Goal: Task Accomplishment & Management: Use online tool/utility

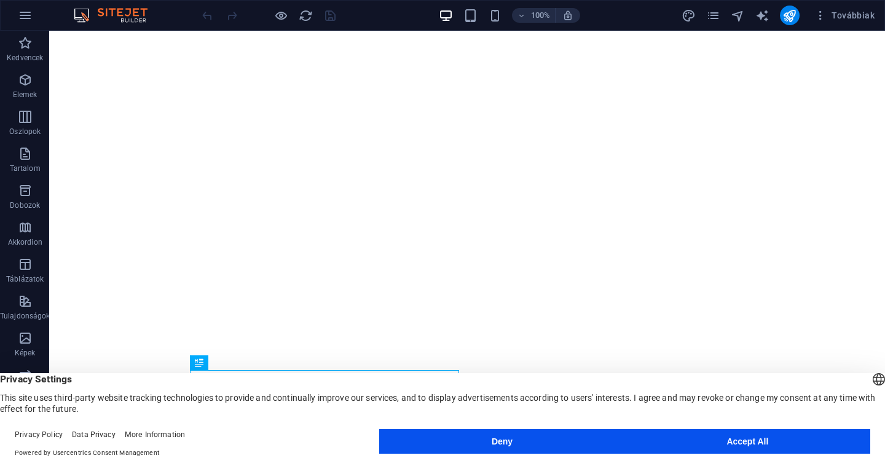
click at [698, 443] on button "Accept All" at bounding box center [747, 441] width 245 height 25
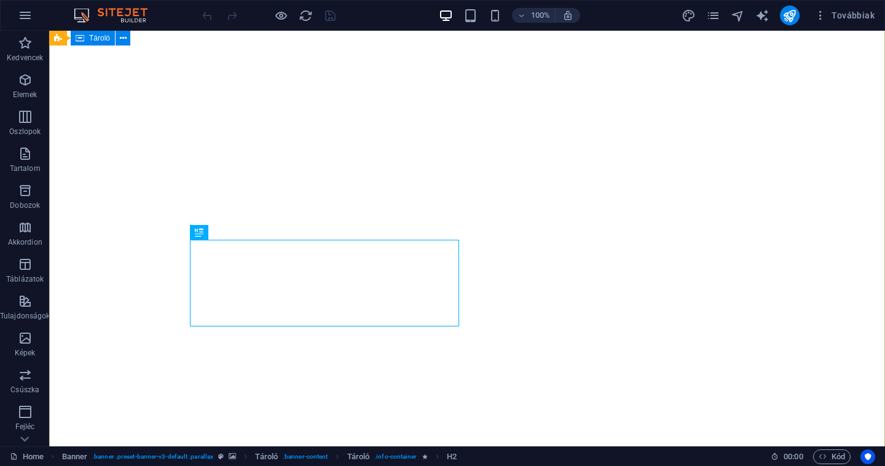
scroll to position [126, 0]
click at [716, 20] on icon "pages" at bounding box center [713, 16] width 14 height 14
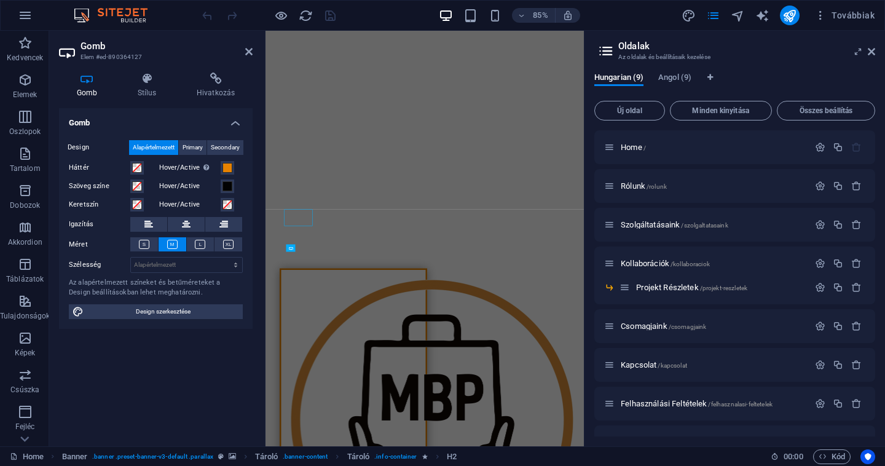
scroll to position [143, 0]
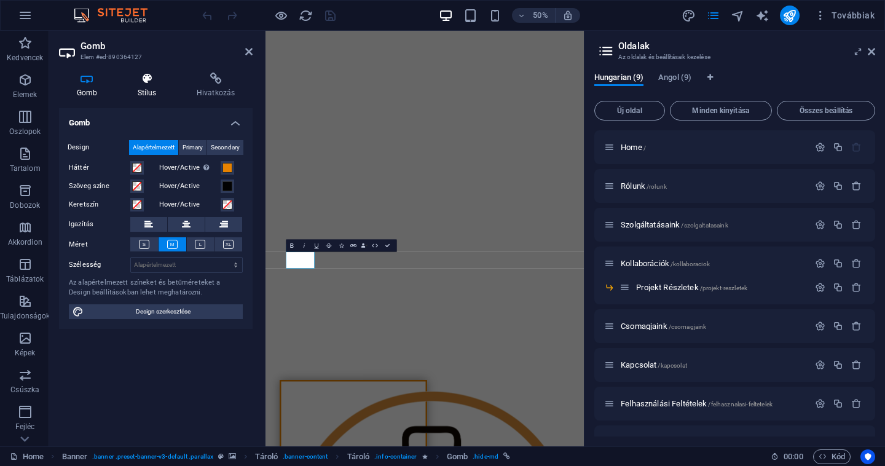
click at [141, 90] on h4 "Stílus" at bounding box center [149, 85] width 59 height 26
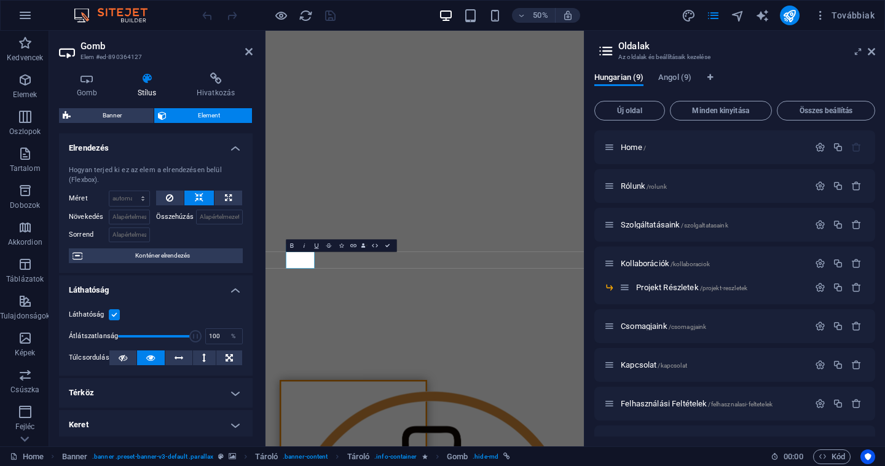
scroll to position [52, 0]
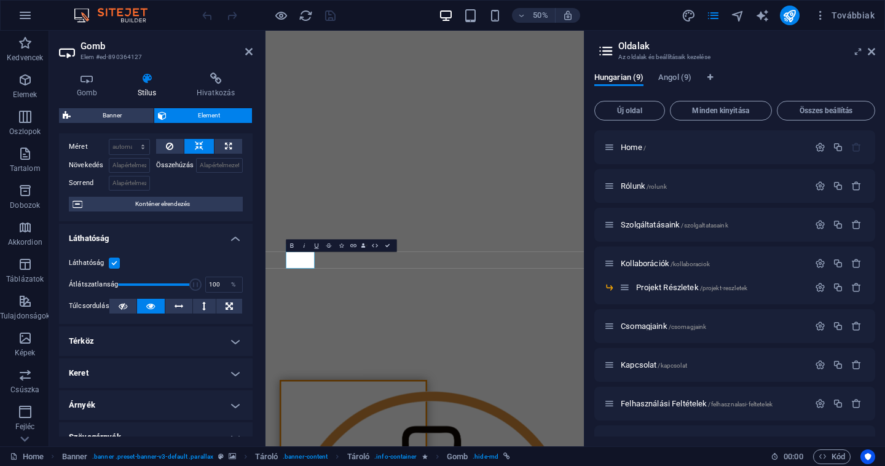
click at [178, 350] on h4 "Térköz" at bounding box center [156, 340] width 194 height 29
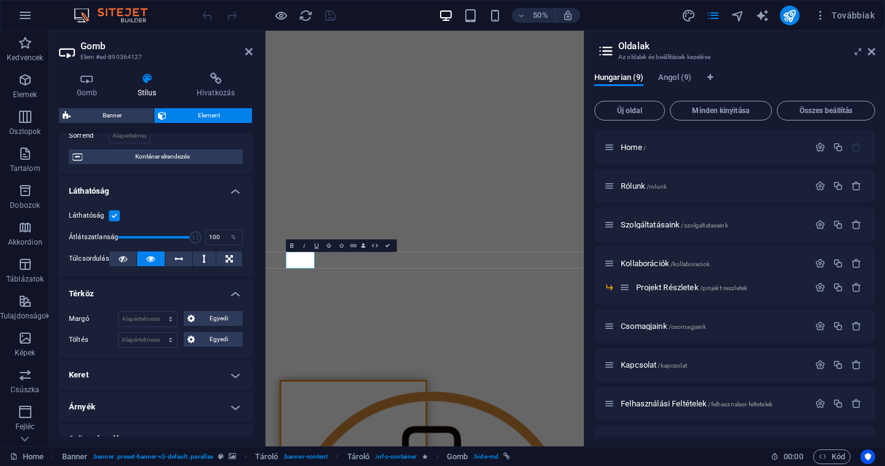
scroll to position [113, 0]
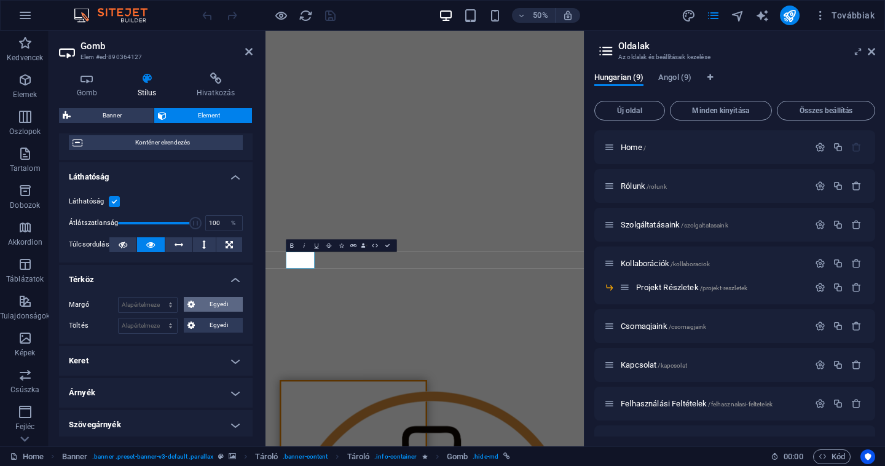
click at [223, 299] on span "Egyedi" at bounding box center [218, 304] width 41 height 15
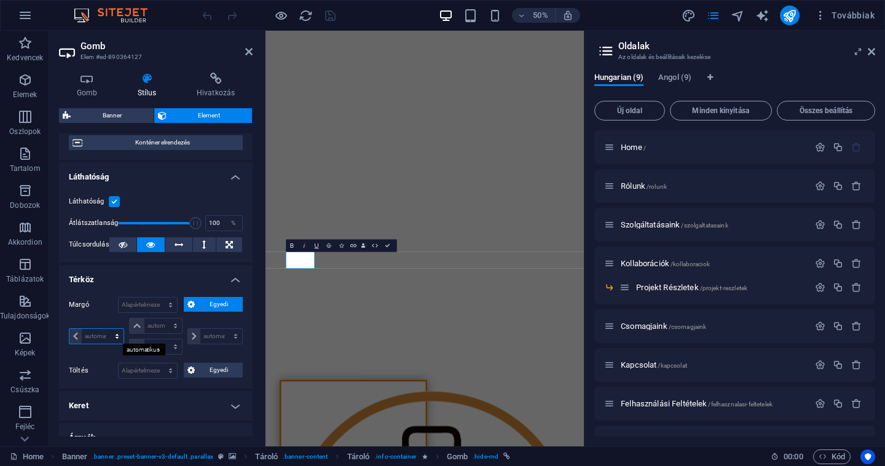
click at [100, 334] on select "automatikus px % rem vw vh" at bounding box center [96, 336] width 54 height 15
select select "px"
type input "0"
select select "px"
type input "0"
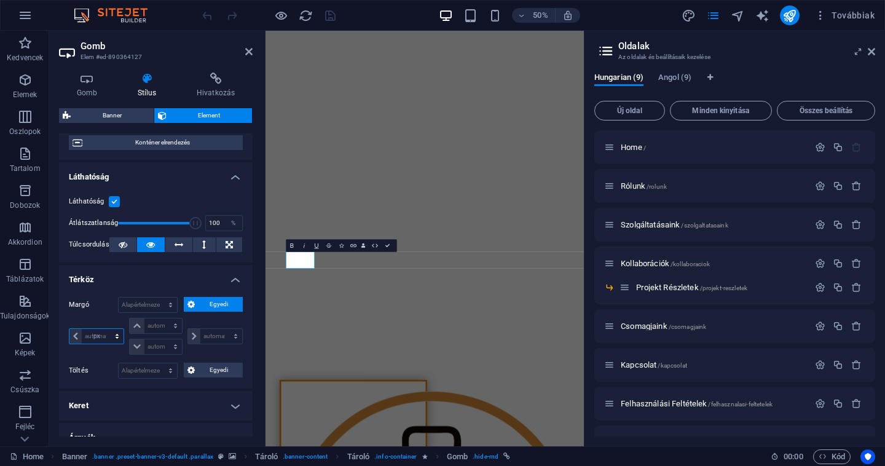
type input "0"
select select "px"
type input "0"
select select "px"
type input "0"
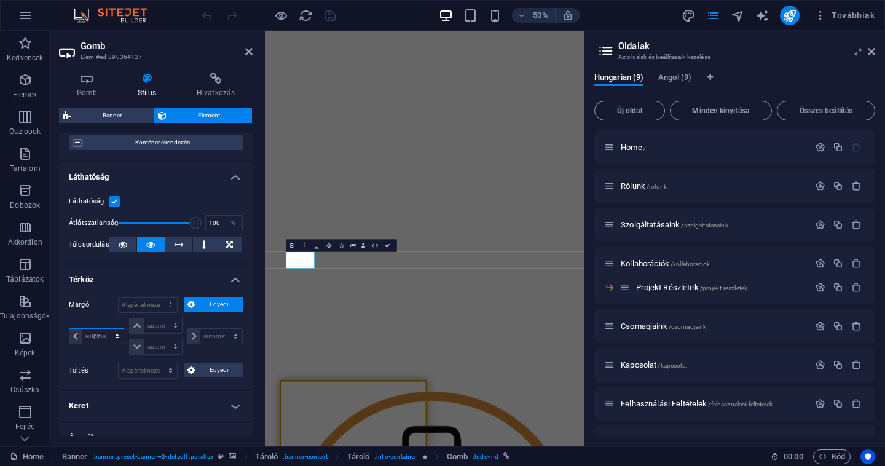
select select "px"
type input "40"
select select "DISABLED_OPTION_VALUE"
type input "40"
click at [208, 339] on input "0" at bounding box center [221, 336] width 42 height 15
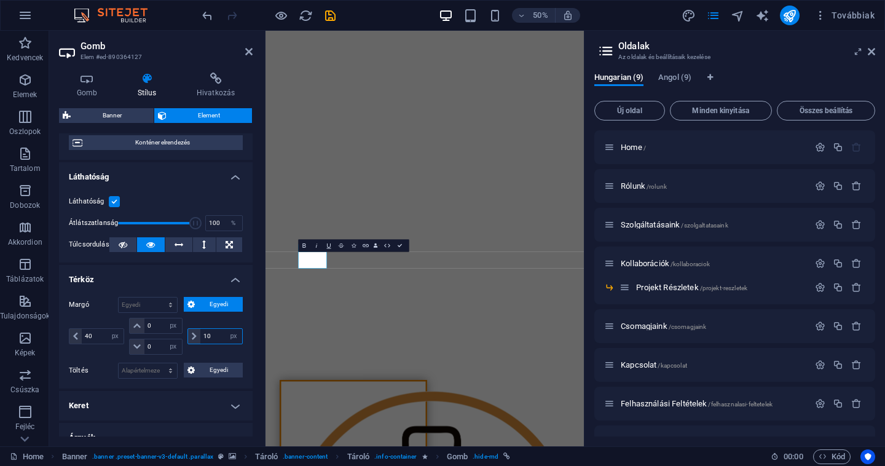
type input "170"
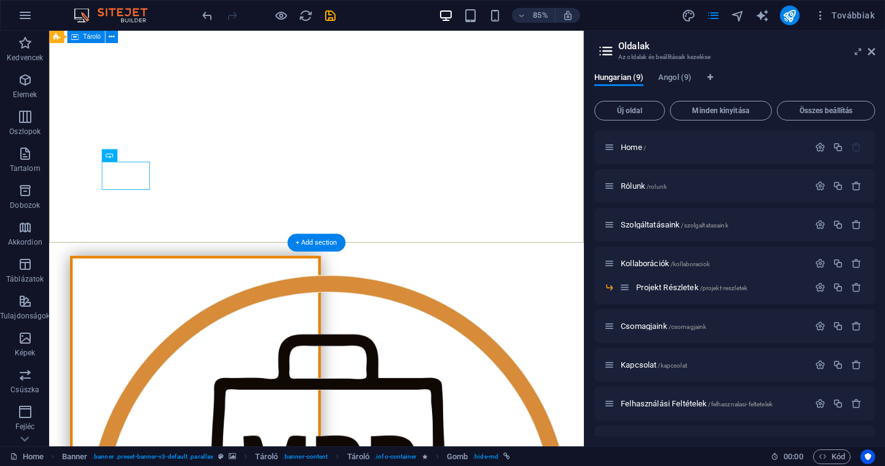
scroll to position [444, 0]
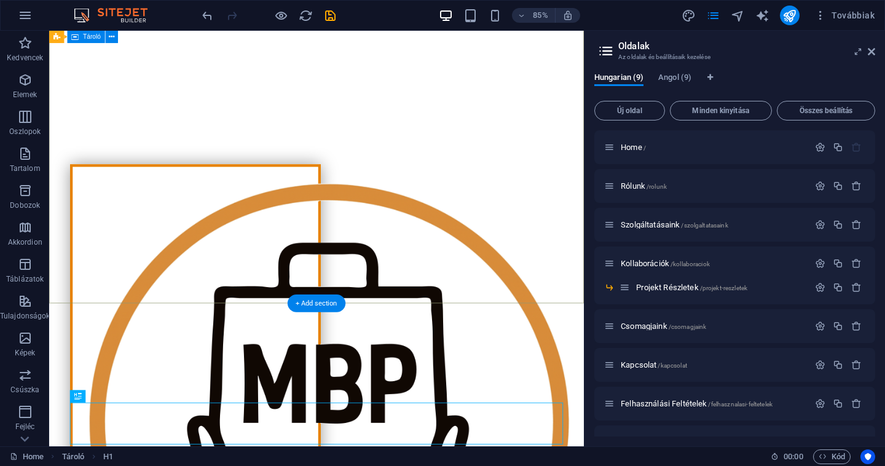
scroll to position [274, 0]
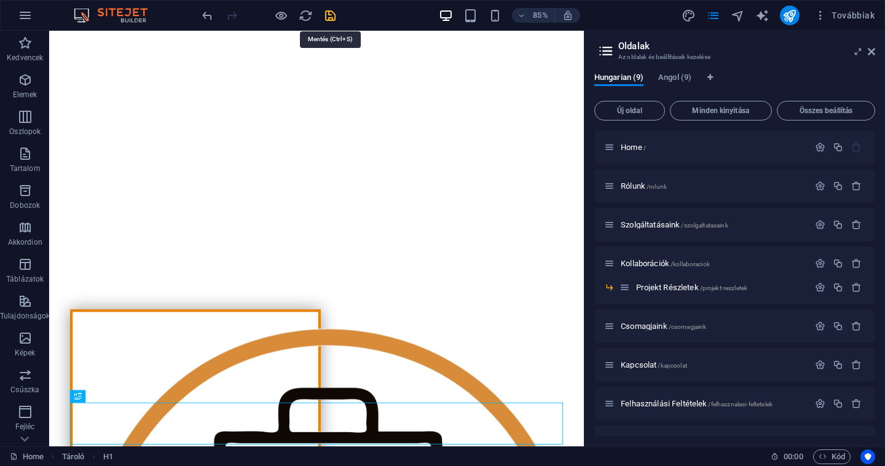
click at [332, 18] on icon "save" at bounding box center [330, 16] width 14 height 14
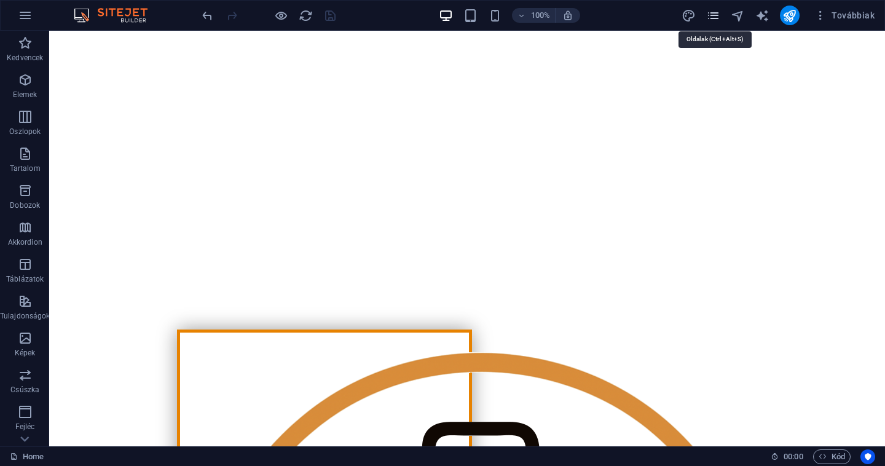
click at [717, 17] on icon "pages" at bounding box center [713, 16] width 14 height 14
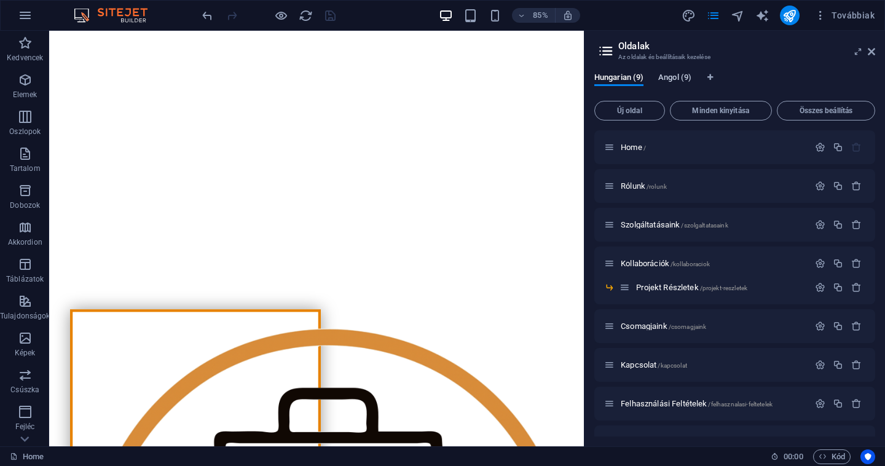
click at [668, 75] on span "Angol (9)" at bounding box center [674, 78] width 33 height 17
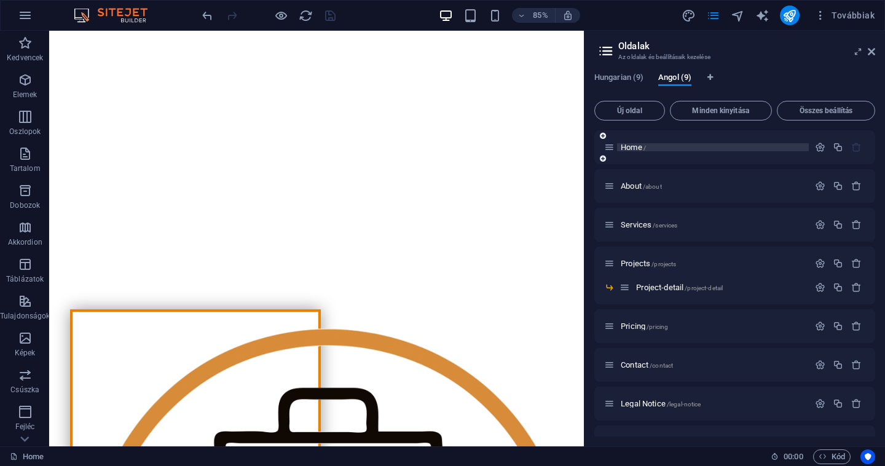
click at [632, 146] on span "Home /" at bounding box center [632, 147] width 25 height 9
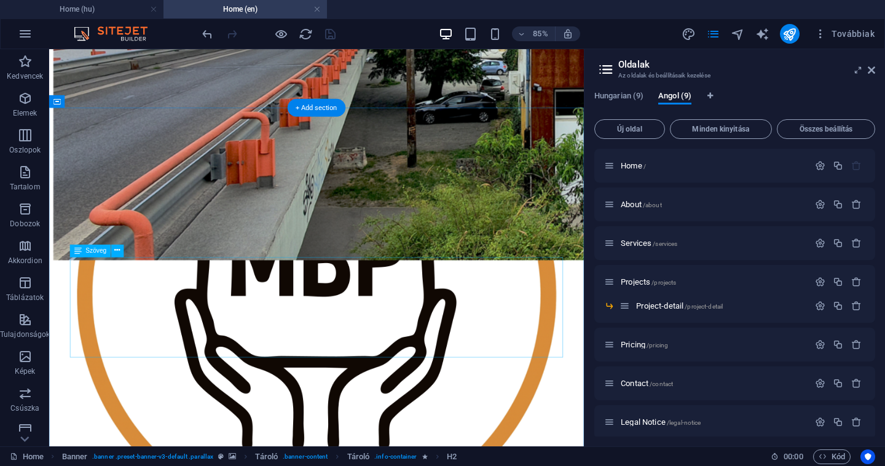
scroll to position [536, 0]
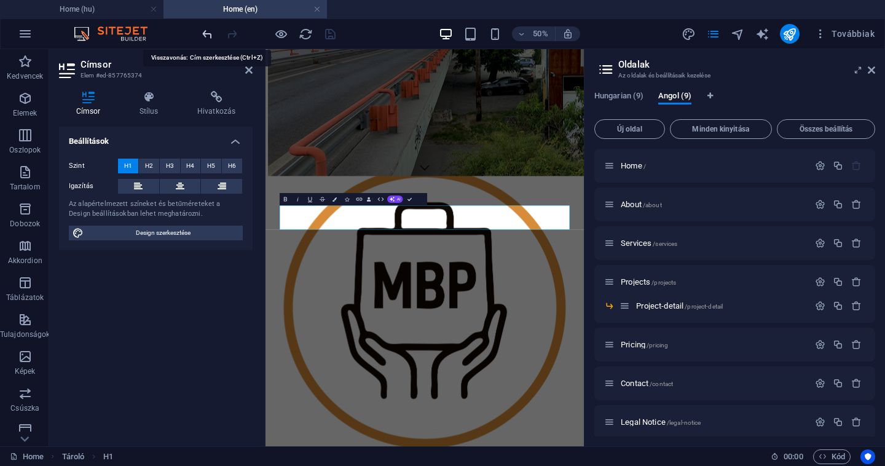
click at [208, 33] on icon "undo" at bounding box center [207, 34] width 14 height 14
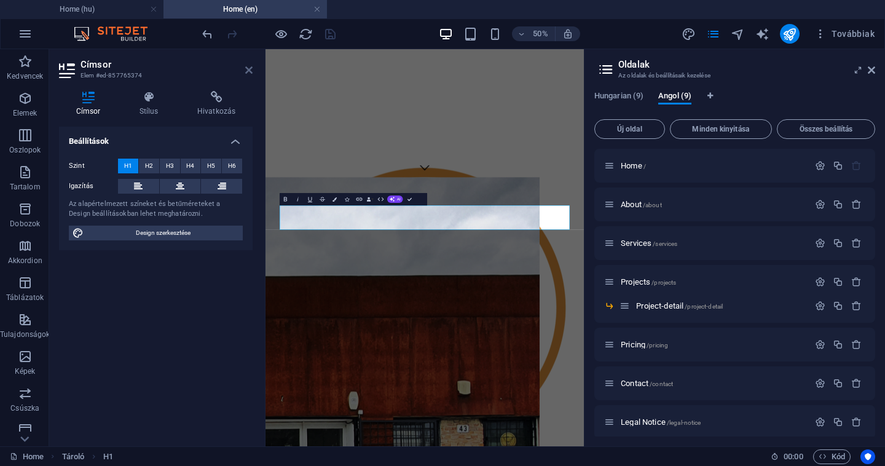
click at [250, 69] on icon at bounding box center [248, 70] width 7 height 10
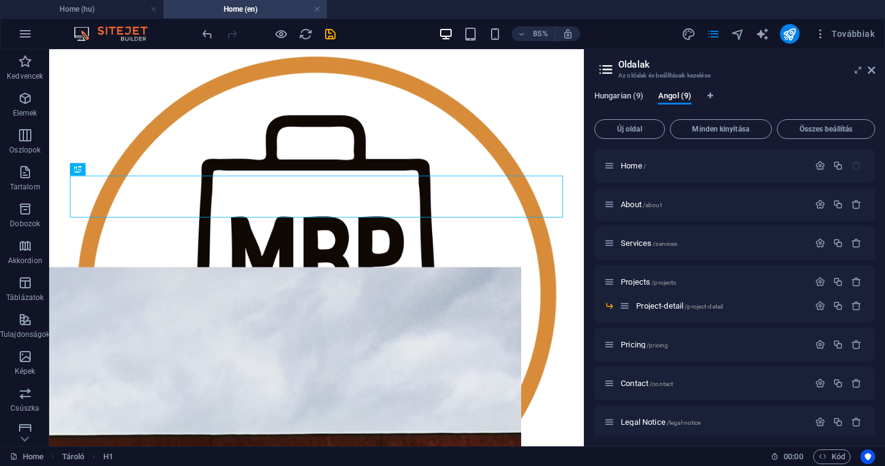
click at [609, 93] on span "Hungarian (9)" at bounding box center [618, 96] width 49 height 17
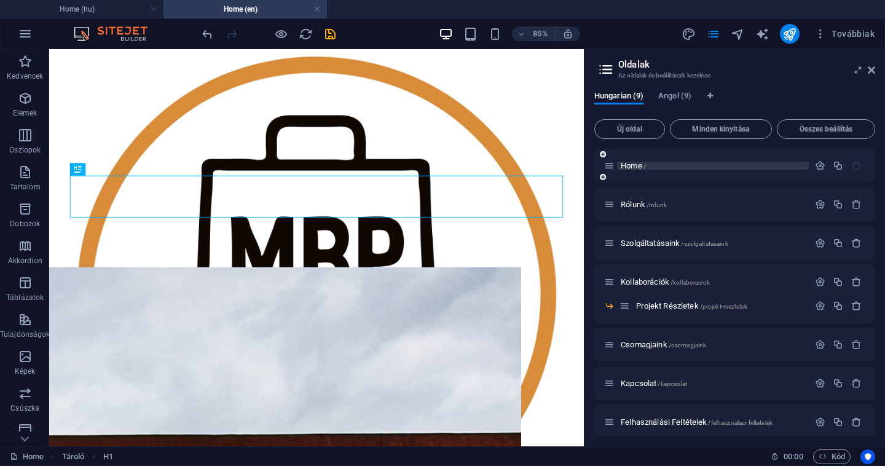
click at [632, 166] on span "Home /" at bounding box center [632, 165] width 25 height 9
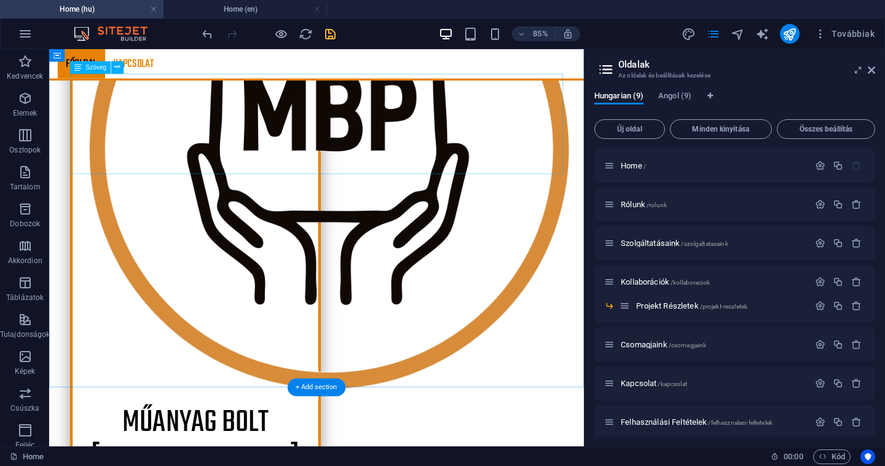
scroll to position [778, 0]
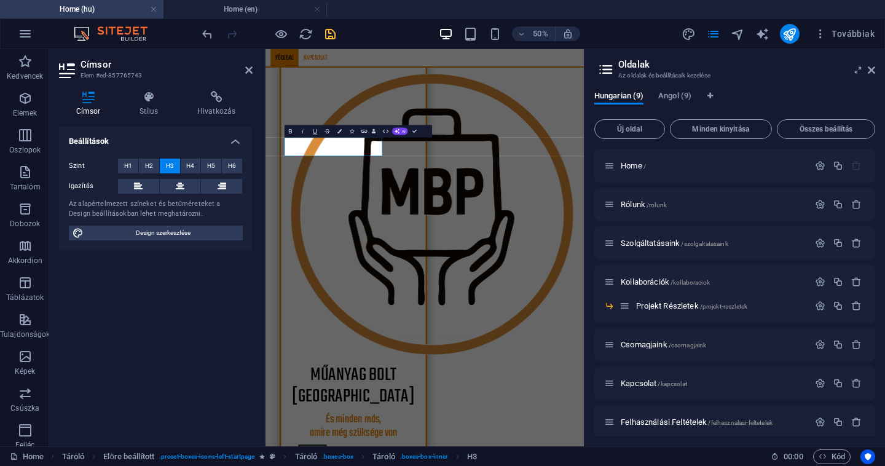
scroll to position [914, 0]
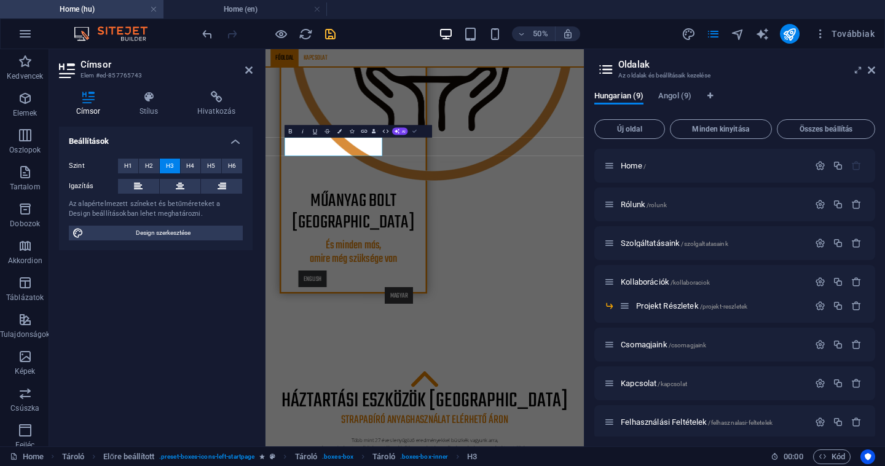
scroll to position [778, 0]
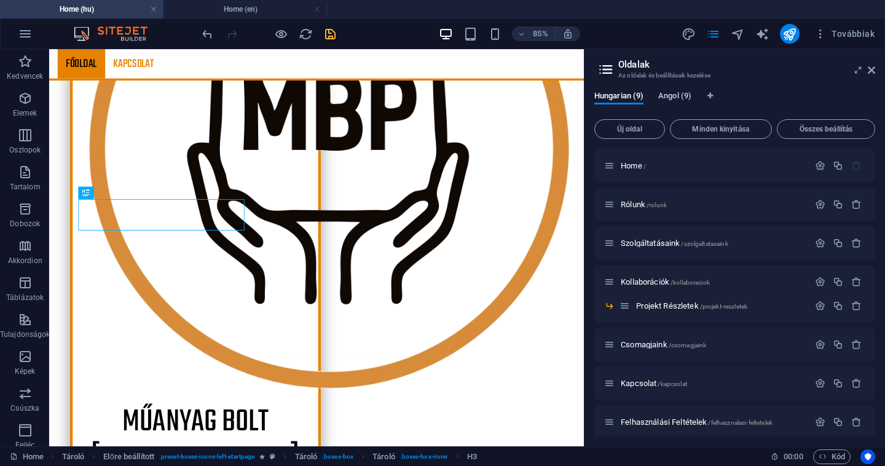
click at [670, 92] on span "Angol (9)" at bounding box center [674, 96] width 33 height 17
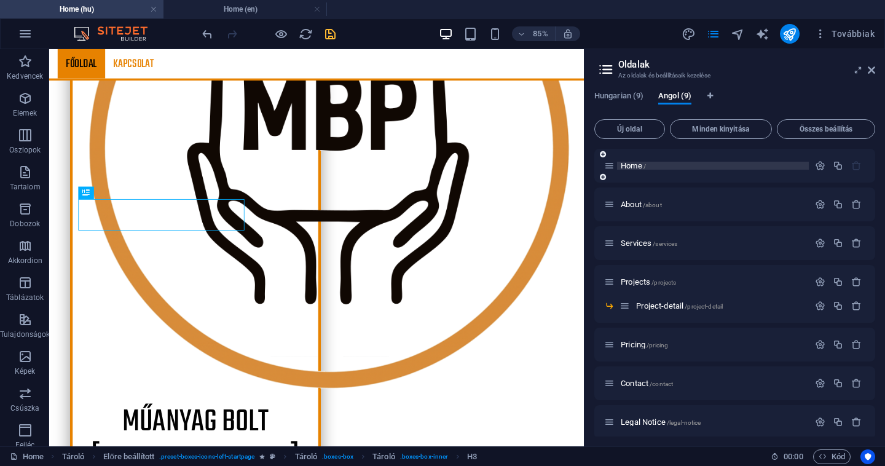
click at [636, 165] on span "Home /" at bounding box center [632, 165] width 25 height 9
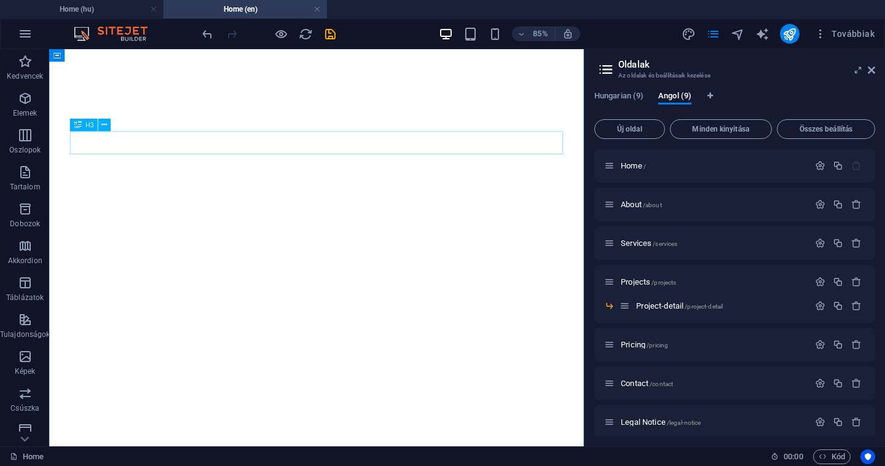
scroll to position [637, 0]
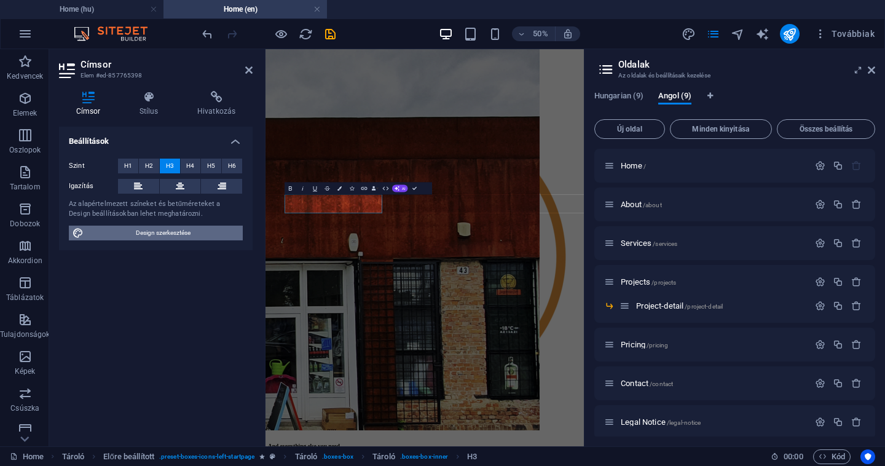
scroll to position [800, 0]
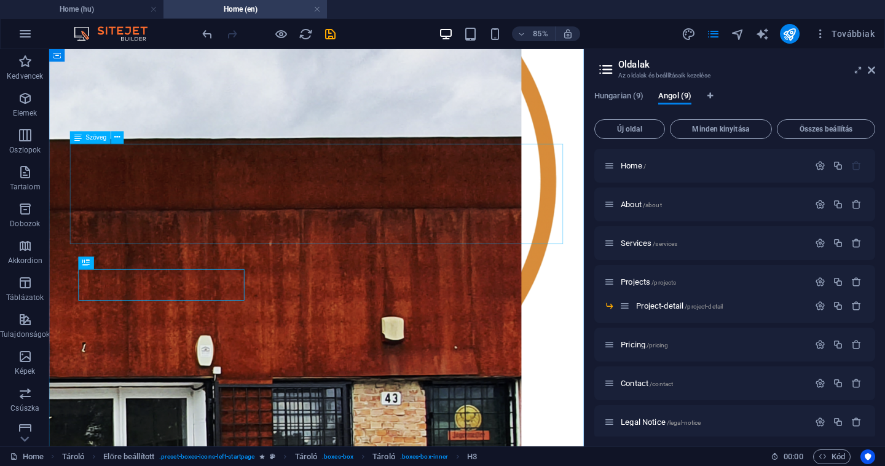
scroll to position [667, 0]
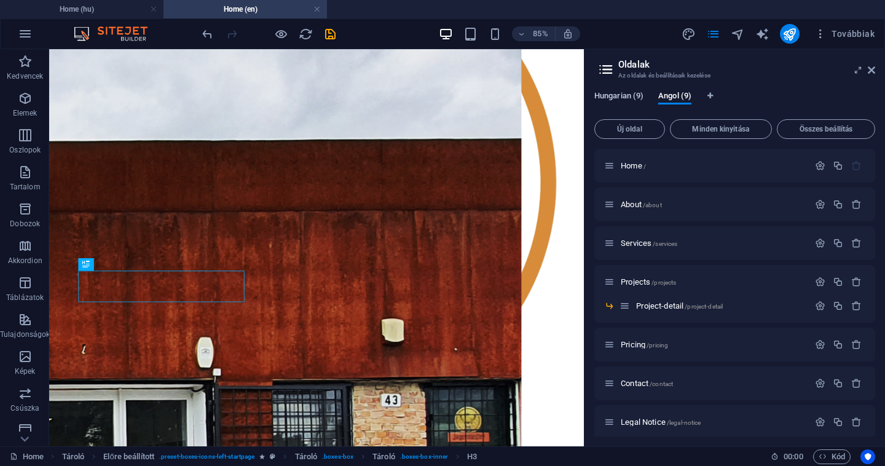
click at [611, 94] on span "Hungarian (9)" at bounding box center [618, 96] width 49 height 17
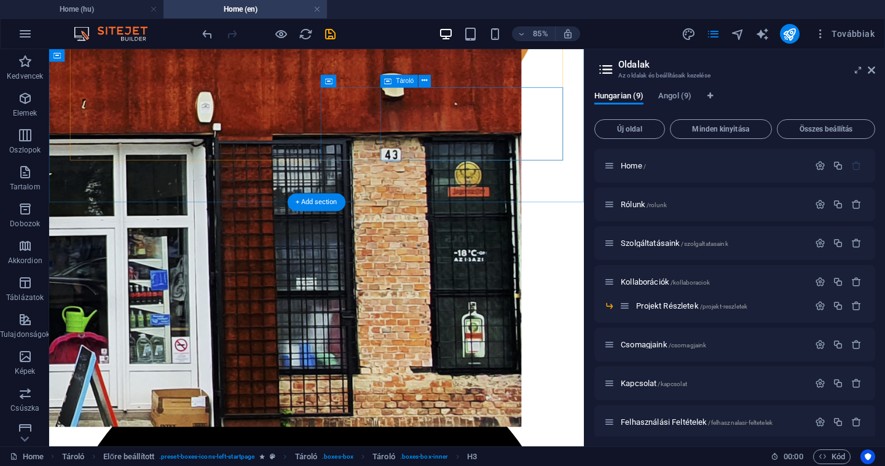
scroll to position [987, 0]
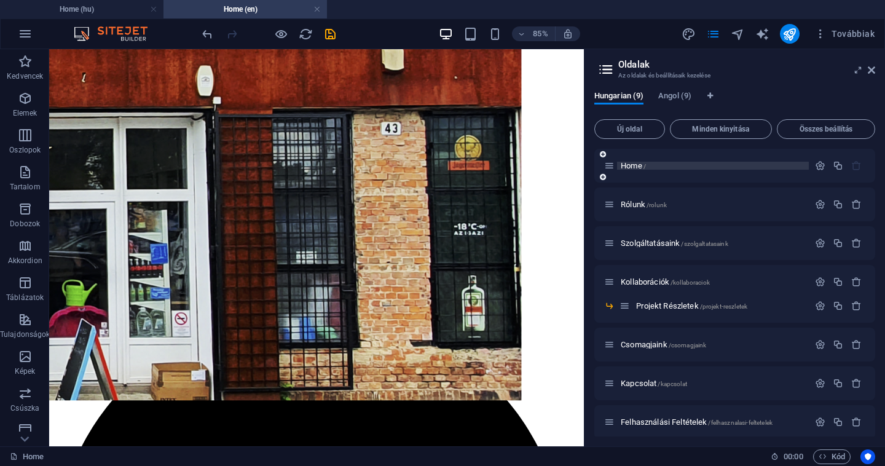
click at [636, 167] on span "Home /" at bounding box center [632, 165] width 25 height 9
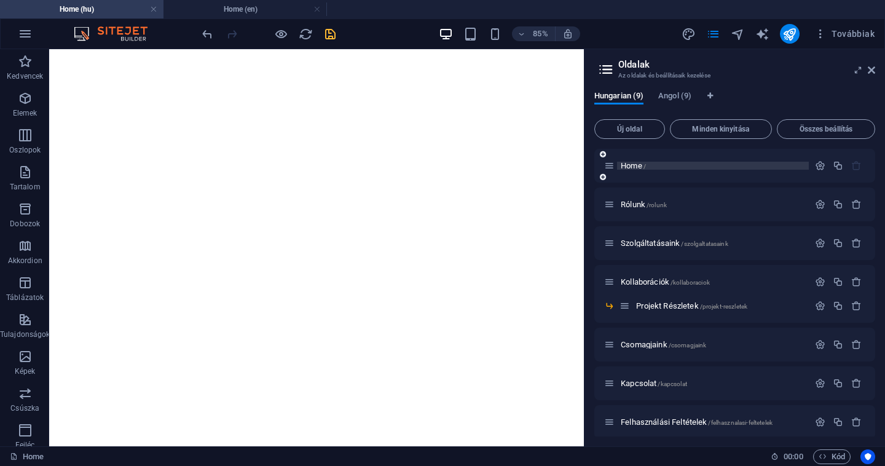
scroll to position [778, 0]
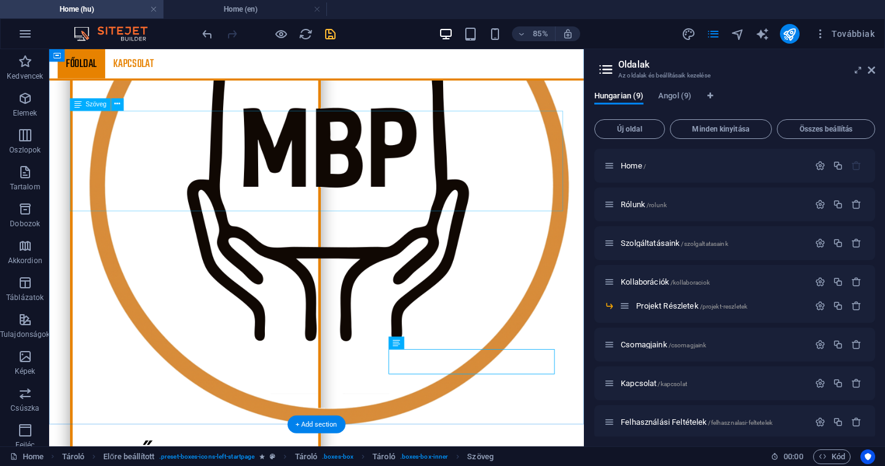
scroll to position [735, 0]
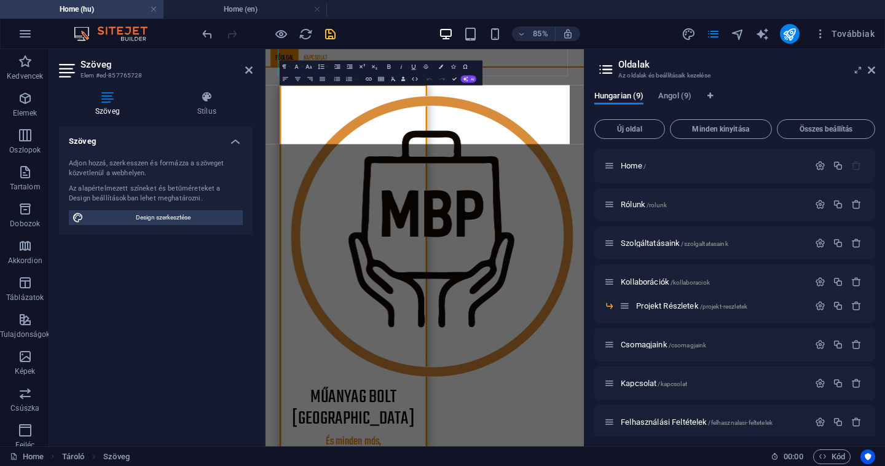
scroll to position [871, 0]
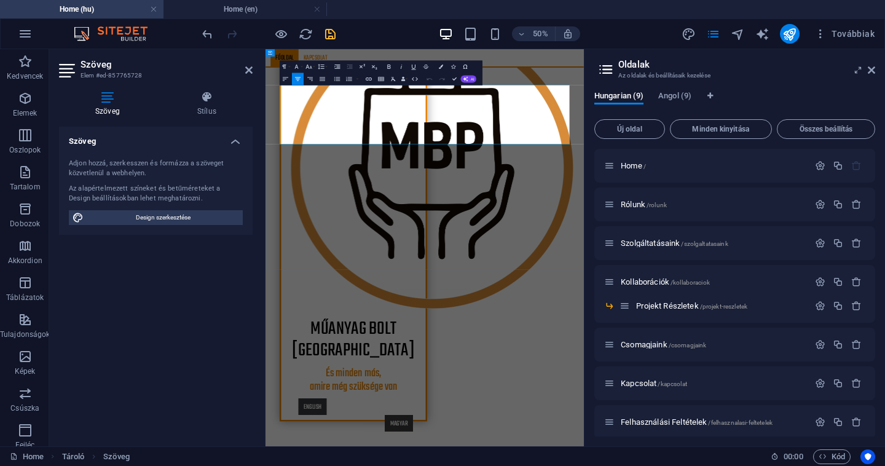
copy p "ő"
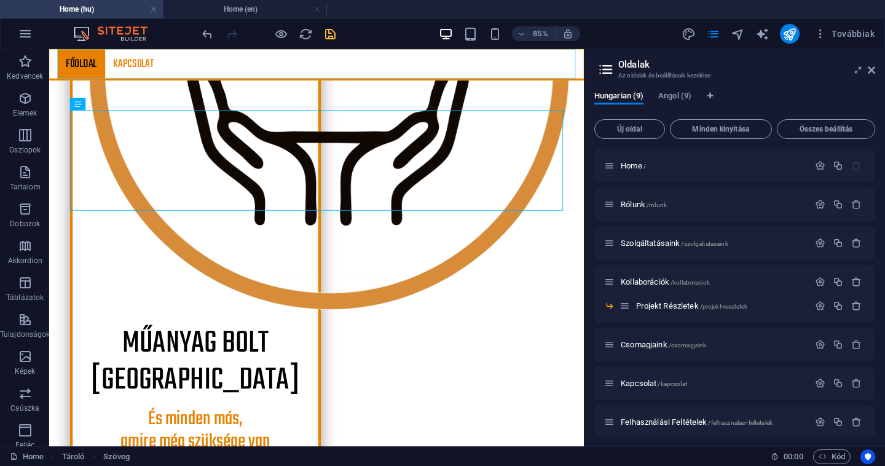
scroll to position [735, 0]
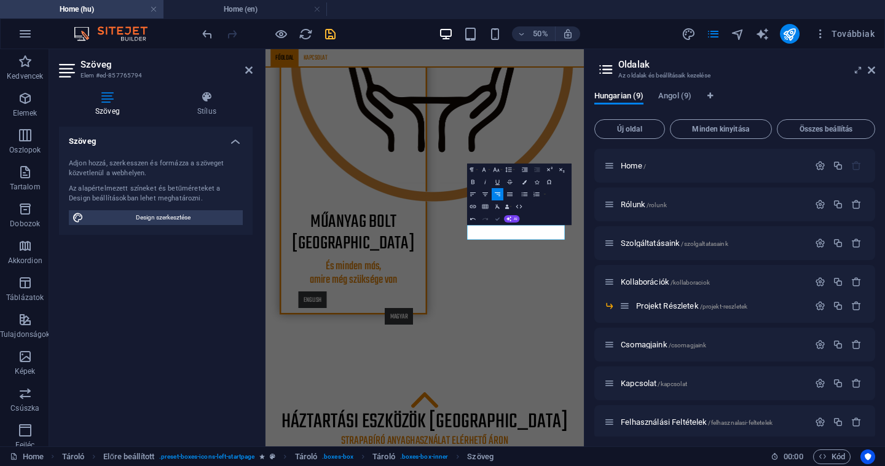
scroll to position [736, 0]
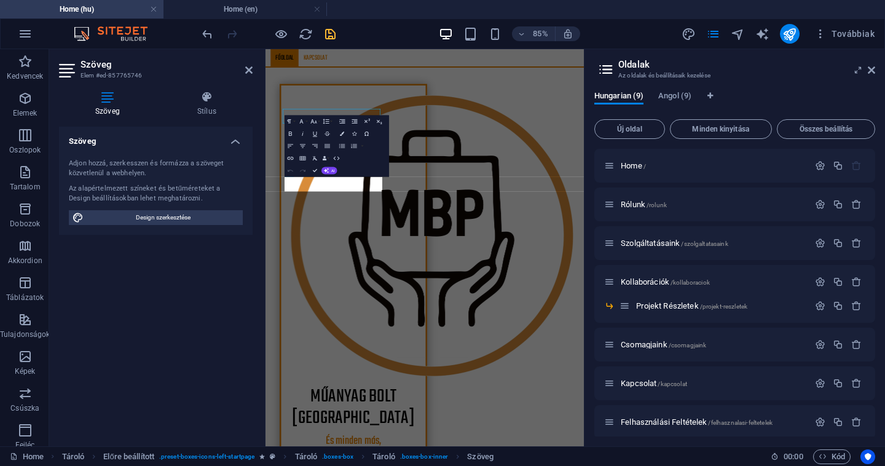
scroll to position [872, 0]
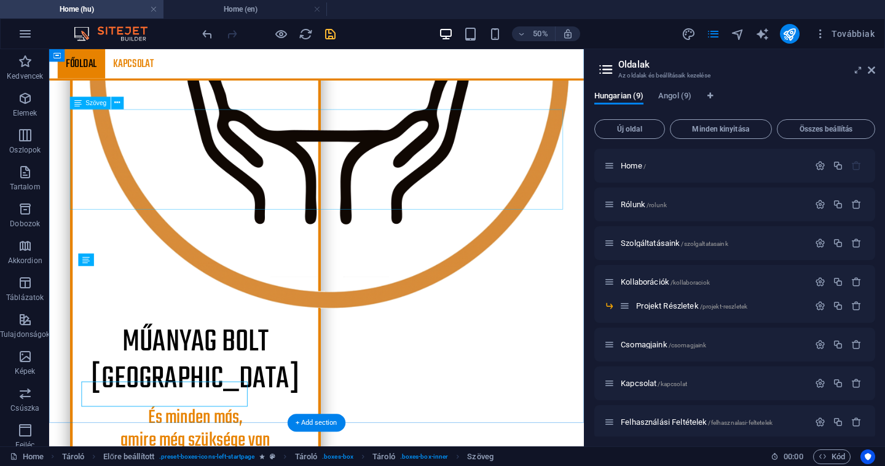
scroll to position [737, 0]
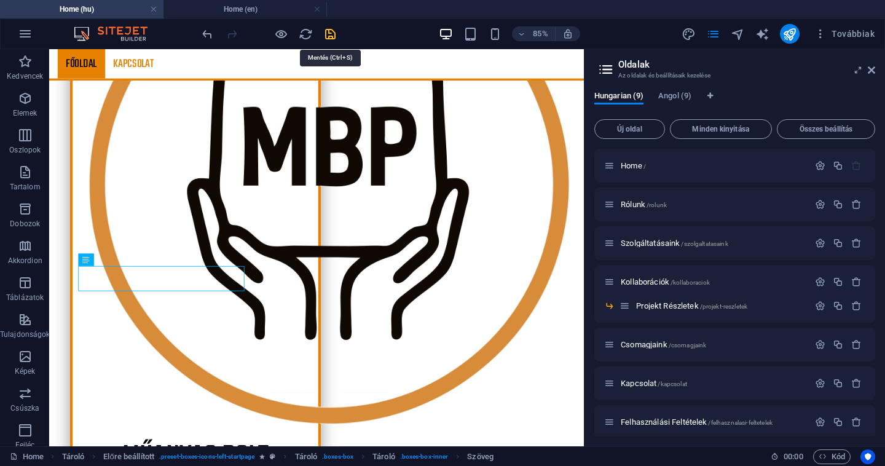
click at [331, 31] on icon "save" at bounding box center [330, 34] width 14 height 14
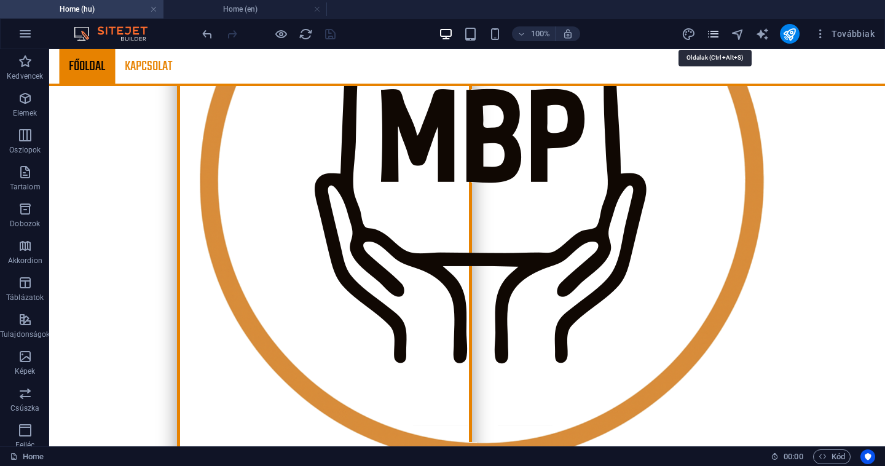
click at [717, 37] on icon "pages" at bounding box center [713, 34] width 14 height 14
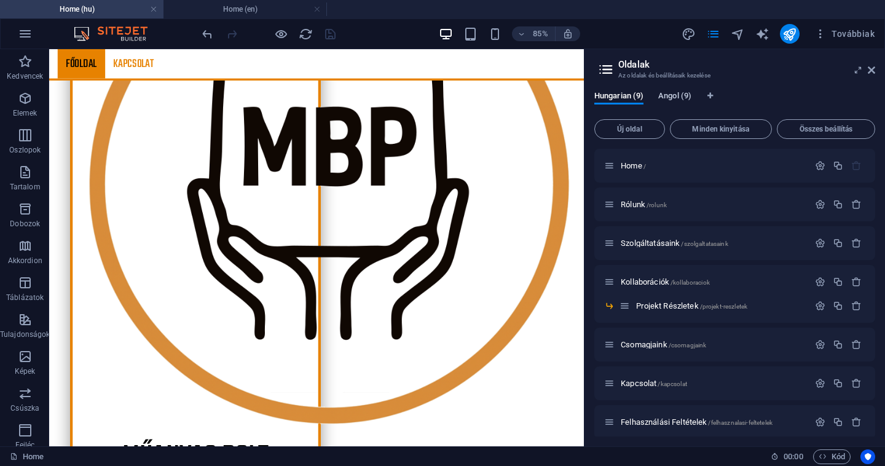
click at [673, 93] on span "Angol (9)" at bounding box center [674, 96] width 33 height 17
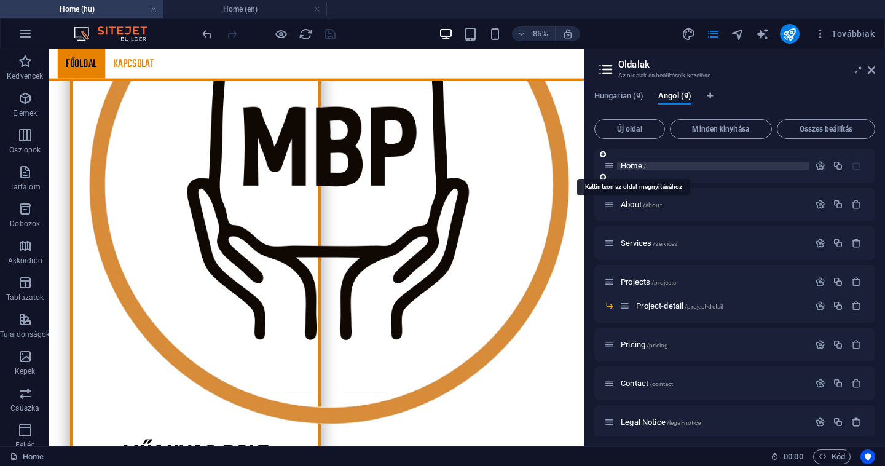
click at [635, 165] on span "Home /" at bounding box center [632, 165] width 25 height 9
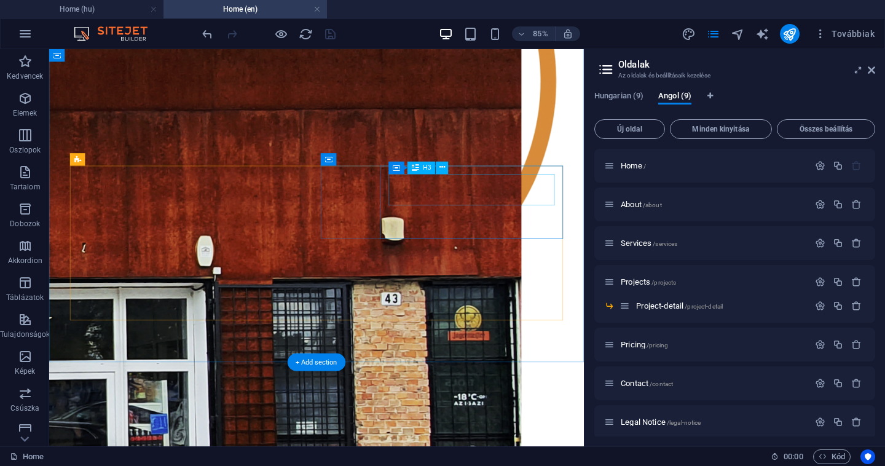
scroll to position [780, 0]
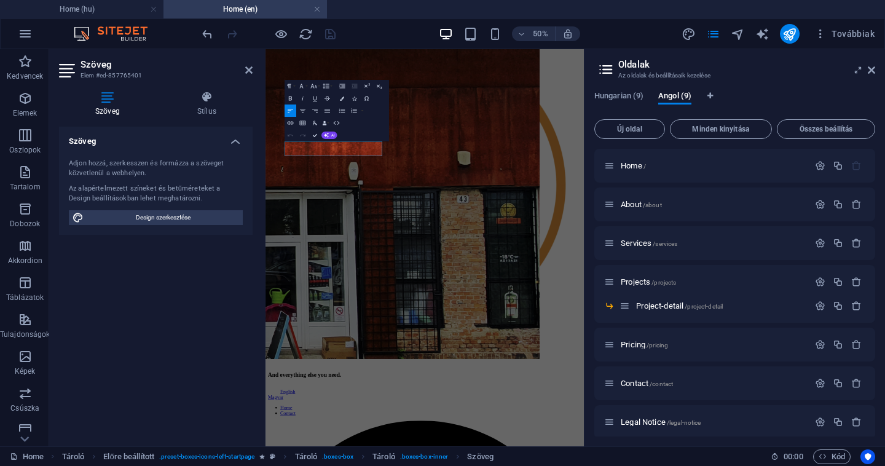
scroll to position [943, 0]
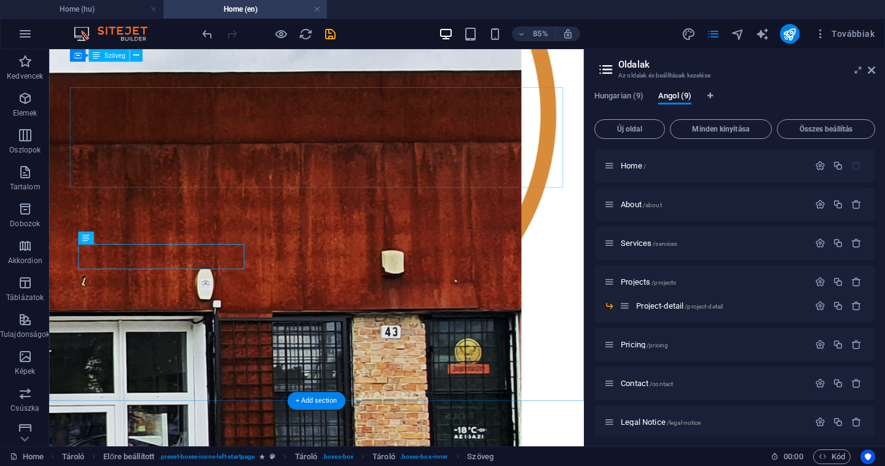
scroll to position [703, 0]
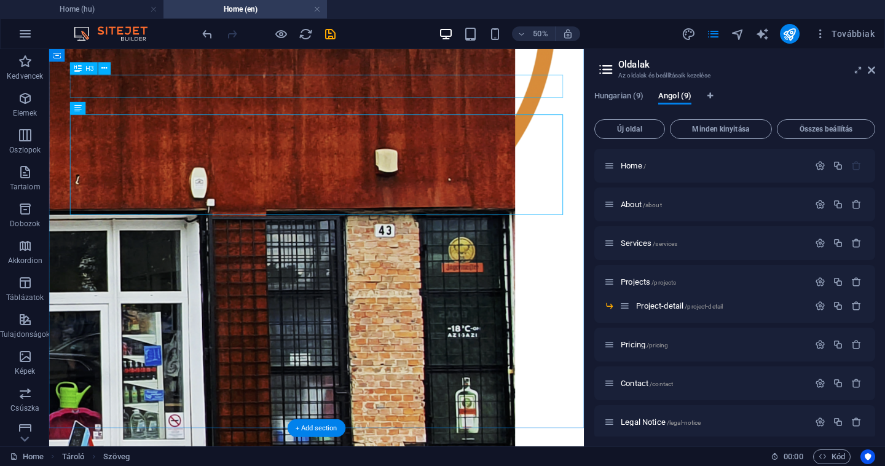
scroll to position [703, 0]
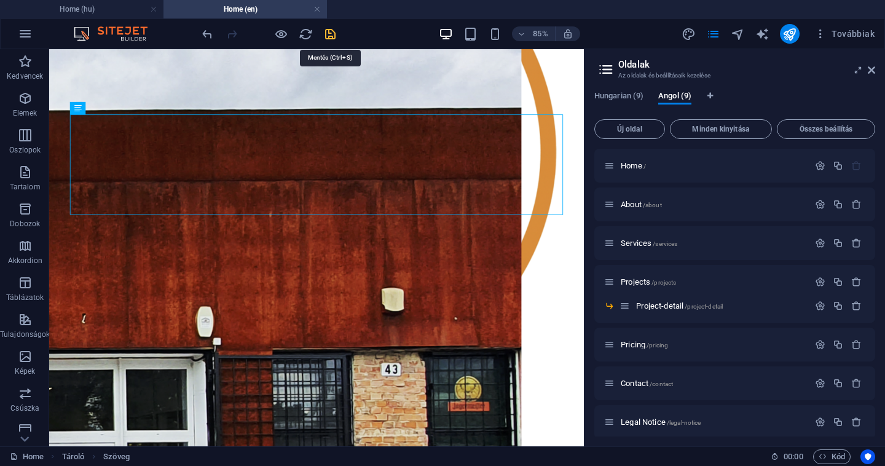
click at [332, 33] on icon "save" at bounding box center [330, 34] width 14 height 14
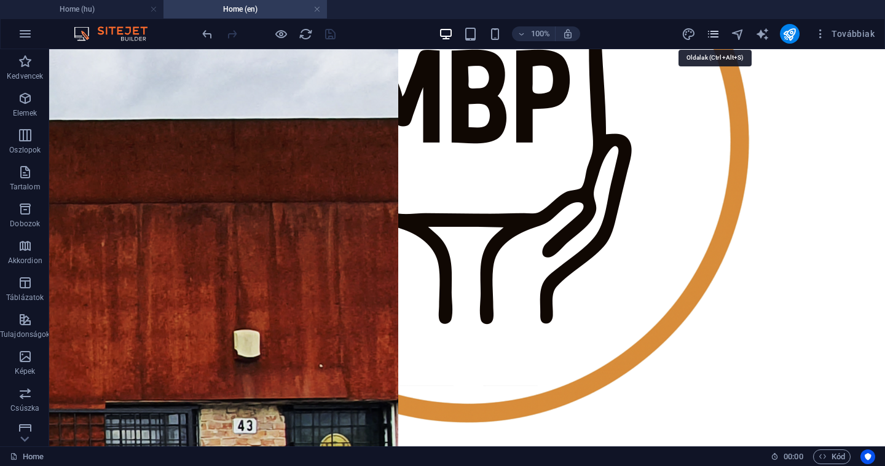
click at [714, 34] on icon "pages" at bounding box center [713, 34] width 14 height 14
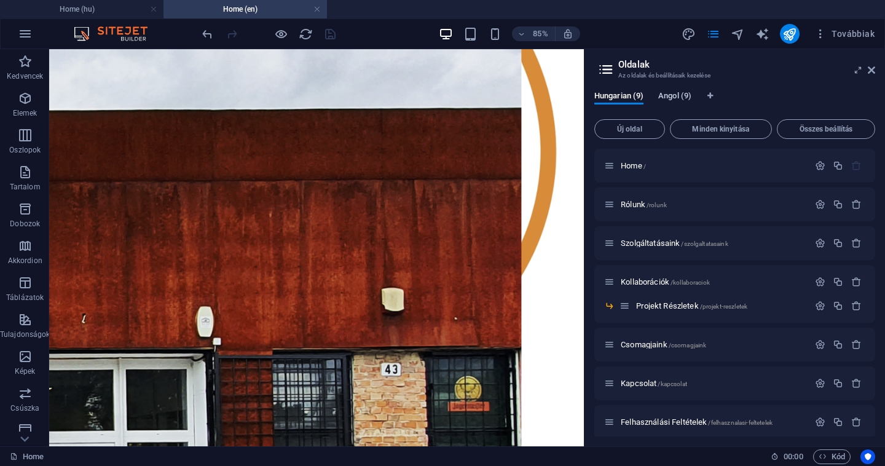
click at [674, 98] on span "Angol (9)" at bounding box center [674, 96] width 33 height 17
click at [629, 96] on span "Hungarian (9)" at bounding box center [618, 96] width 49 height 17
click at [634, 164] on span "Home /" at bounding box center [632, 165] width 25 height 9
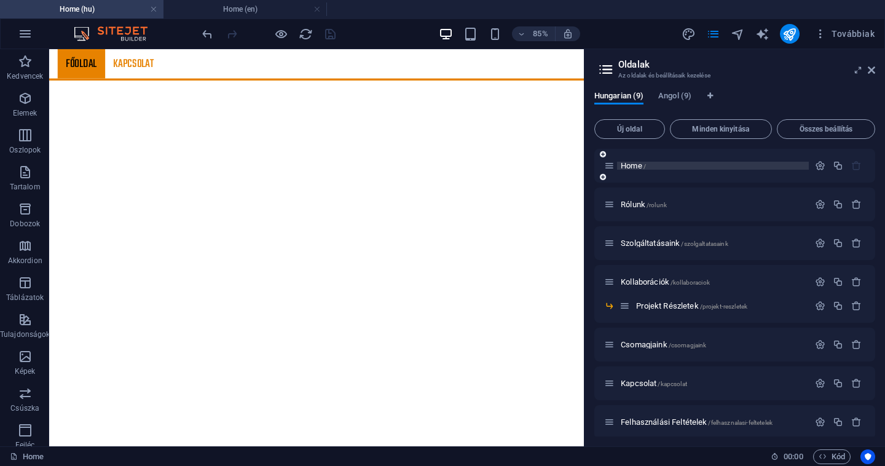
scroll to position [737, 0]
